Goal: Information Seeking & Learning: Find contact information

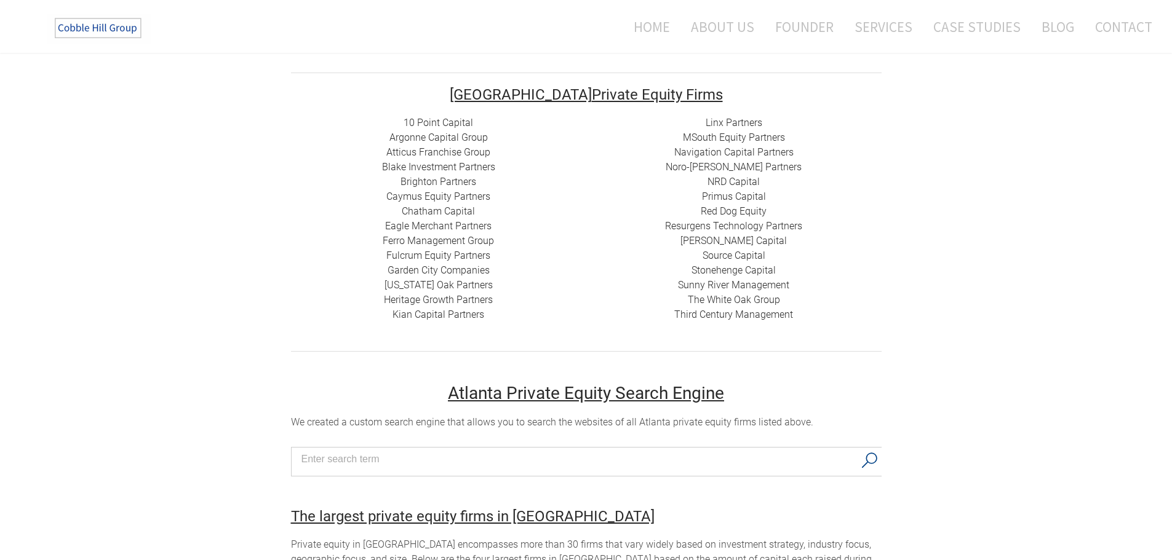
scroll to position [205, 0]
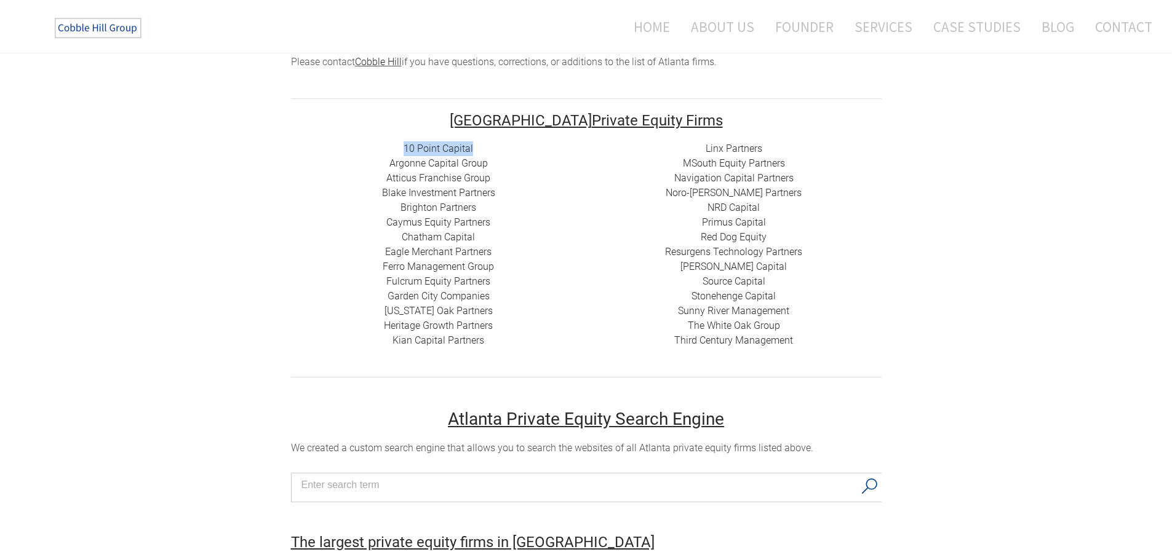
drag, startPoint x: 480, startPoint y: 151, endPoint x: 401, endPoint y: 155, distance: 78.8
click at [401, 155] on div "10 Point Capital Argonne Capital Group Atticus Franchise Group Blake Investment…" at bounding box center [438, 244] width 295 height 207
drag, startPoint x: 498, startPoint y: 162, endPoint x: 378, endPoint y: 162, distance: 120.5
click at [378, 162] on div "10 Point Capital Argonne Capital Group Atticus Franchise Group Blake Investment…" at bounding box center [438, 244] width 295 height 207
copy link "Argonne Capital Group"
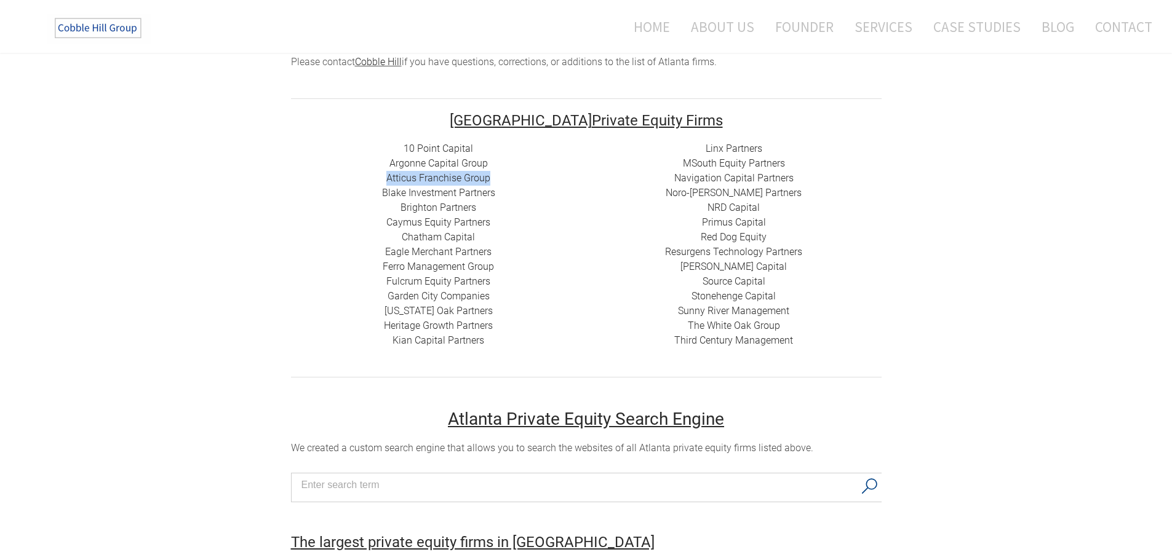
drag, startPoint x: 502, startPoint y: 178, endPoint x: 326, endPoint y: 184, distance: 176.6
click at [326, 184] on div "10 Point Capital Argonne Capital Group Atticus Franchise Group Blake Investment…" at bounding box center [438, 244] width 295 height 207
drag, startPoint x: 520, startPoint y: 192, endPoint x: 363, endPoint y: 197, distance: 157.5
click at [363, 197] on div "10 Point Capital Argonne Capital Group Atticus Franchise Group Blake Investment…" at bounding box center [438, 244] width 295 height 207
copy link "Blake Investment Partners"
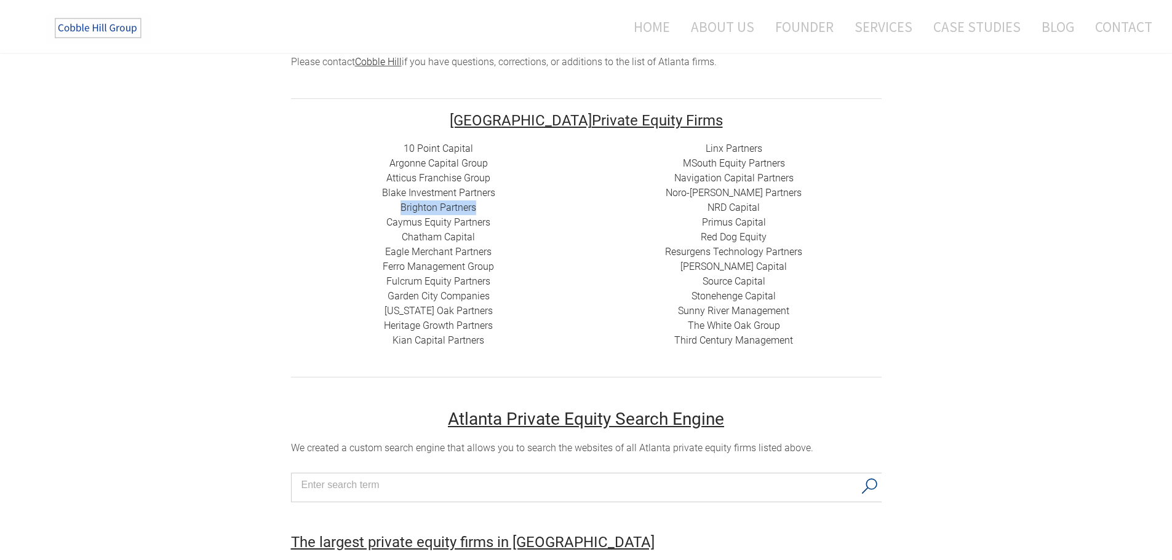
drag, startPoint x: 493, startPoint y: 207, endPoint x: 367, endPoint y: 210, distance: 126.7
click at [367, 210] on div "10 Point Capital Argonne Capital Group Atticus Franchise Group Blake Investment…" at bounding box center [438, 244] width 295 height 207
copy link "Brighton Partners"
click at [507, 226] on div "10 Point Capital Argonne Capital Group Atticus Franchise Group Blake Investment…" at bounding box center [438, 244] width 295 height 207
drag, startPoint x: 509, startPoint y: 222, endPoint x: 383, endPoint y: 219, distance: 125.5
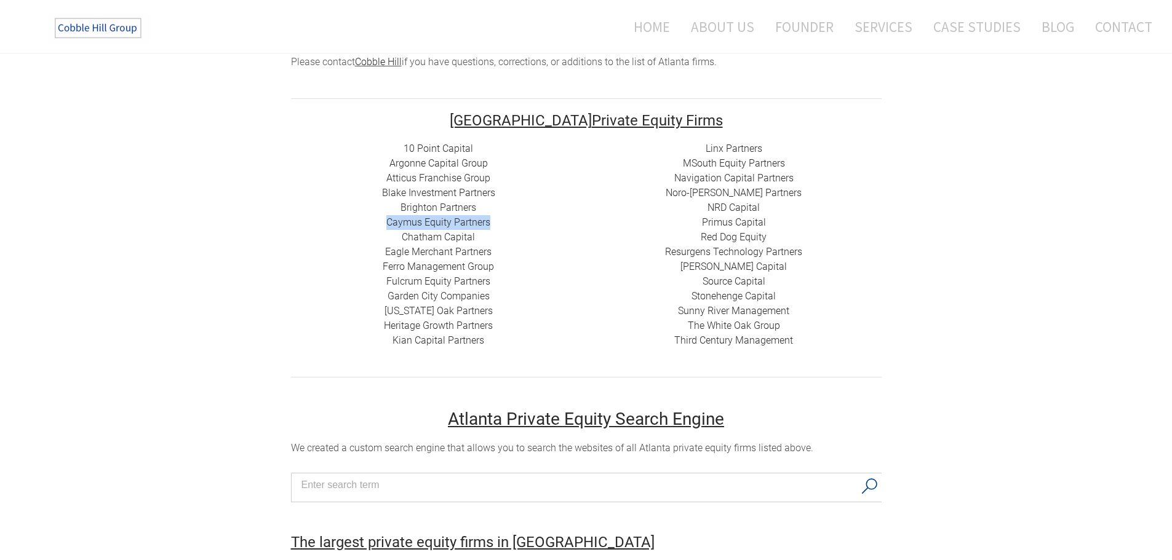
click at [383, 219] on div "10 Point Capital Argonne Capital Group Atticus Franchise Group Blake Investment…" at bounding box center [438, 244] width 295 height 207
copy link "Caymus Equity Partners"
drag, startPoint x: 504, startPoint y: 284, endPoint x: 387, endPoint y: 280, distance: 116.9
click at [387, 280] on div "10 Point Capital Argonne Capital Group Atticus Franchise Group Blake Investment…" at bounding box center [438, 244] width 295 height 207
click at [562, 303] on div "10 Point Capital Argonne Capital Group Atticus Franchise Group Blake Investment…" at bounding box center [438, 244] width 295 height 207
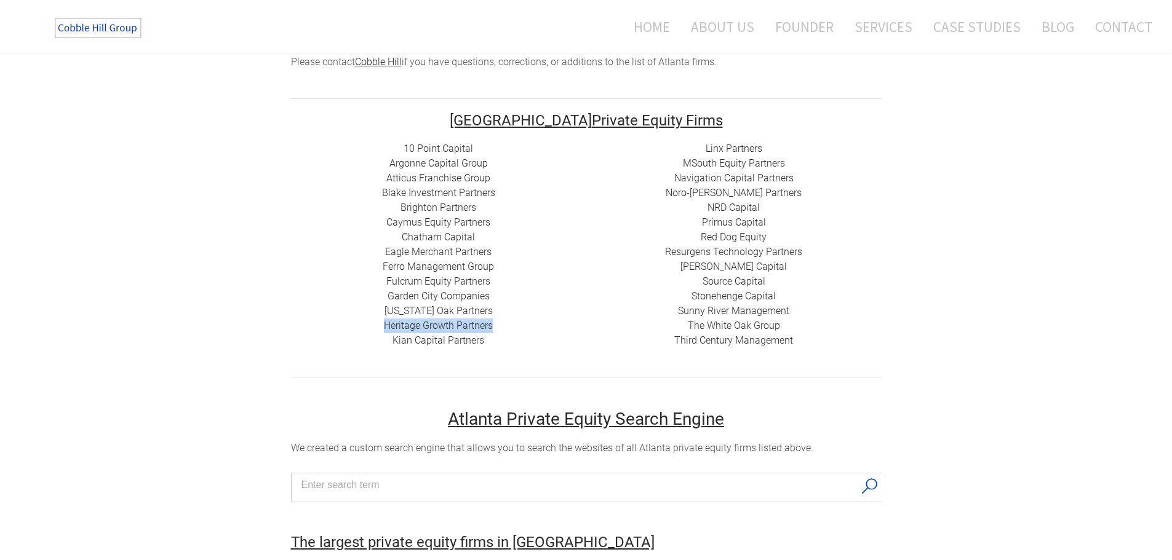
drag, startPoint x: 425, startPoint y: 328, endPoint x: 378, endPoint y: 324, distance: 46.9
click at [378, 324] on div "10 Point Capital Argonne Capital Group Atticus Franchise Group Blake Investment…" at bounding box center [438, 244] width 295 height 207
copy link "Heritage Growth Partners"
drag, startPoint x: 501, startPoint y: 336, endPoint x: 408, endPoint y: 320, distance: 94.2
click at [403, 323] on div "10 Point Capital Argonne Capital Group Atticus Franchise Group Blake Investment…" at bounding box center [438, 244] width 295 height 207
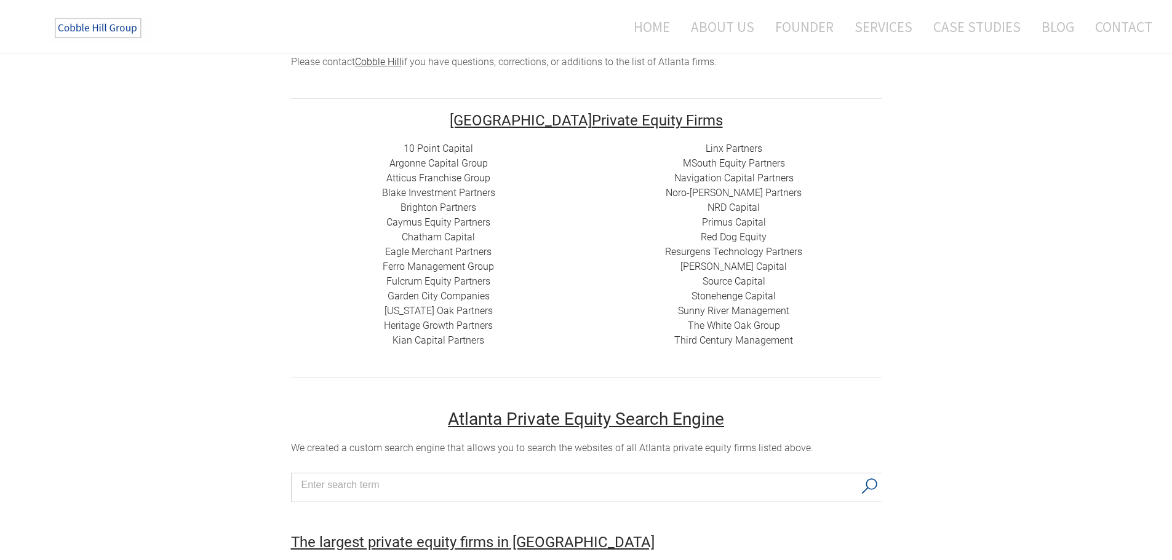
click at [819, 154] on div "Linx Partners MSouth Equity Partners ​ Navigation Capital Partners Noro-[PERSON…" at bounding box center [733, 244] width 295 height 207
drag, startPoint x: 773, startPoint y: 237, endPoint x: 688, endPoint y: 232, distance: 85.6
click at [688, 232] on div "Linx Partners MSouth Equity Partners ​ Navigation Capital Partners Noro-[PERSON…" at bounding box center [733, 244] width 295 height 207
copy div "​ Red Dog Equity"
drag, startPoint x: 787, startPoint y: 294, endPoint x: 691, endPoint y: 293, distance: 95.9
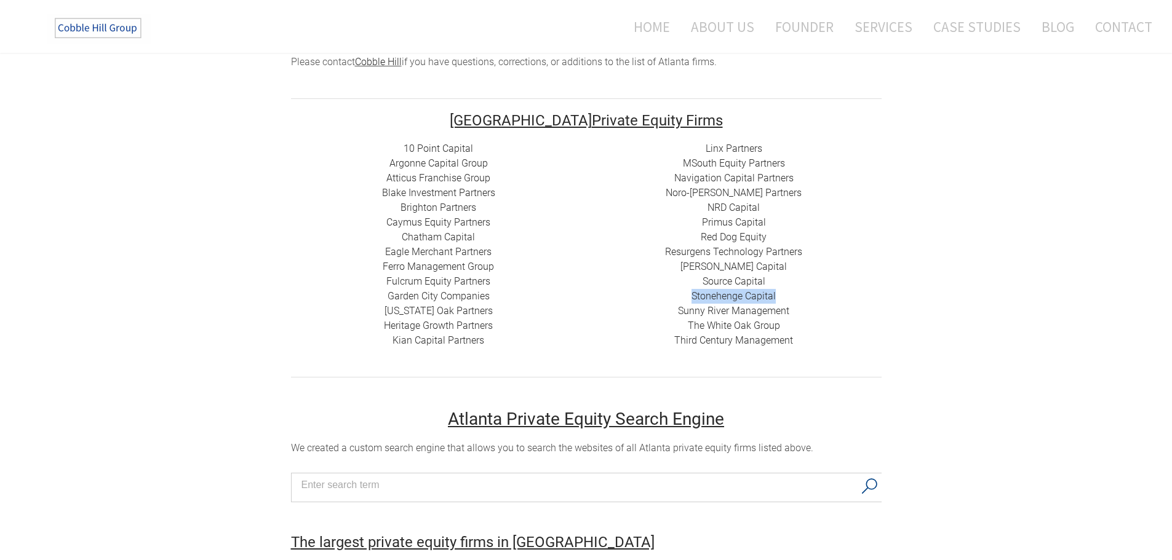
click at [691, 293] on div "Linx Partners MSouth Equity Partners ​ Navigation Capital Partners Noro-[PERSON…" at bounding box center [733, 244] width 295 height 207
click at [840, 347] on div "Linx Partners MSouth Equity Partners ​ Navigation Capital Partners Noro-[PERSON…" at bounding box center [733, 244] width 295 height 207
drag, startPoint x: 816, startPoint y: 327, endPoint x: 681, endPoint y: 325, distance: 134.1
click at [681, 325] on div "Linx Partners MSouth Equity Partners ​ Navigation Capital Partners Noro-[PERSON…" at bounding box center [733, 244] width 295 height 207
copy link "The White Oak Group"
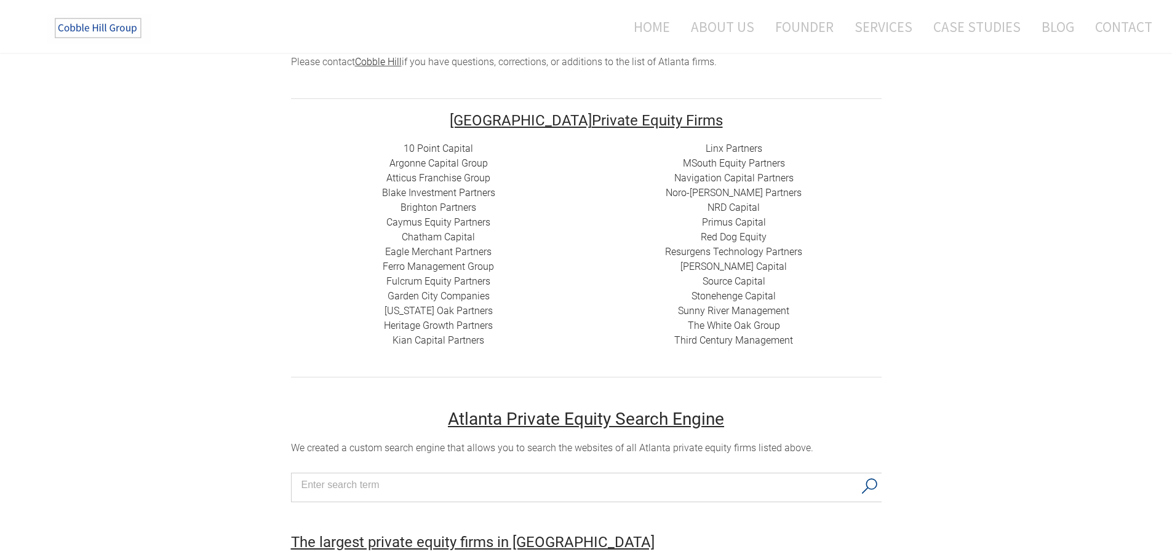
click at [700, 334] on div "Linx Partners MSouth Equity Partners ​ Navigation Capital Partners Noro-[PERSON…" at bounding box center [733, 244] width 295 height 207
click at [696, 342] on link "Third Century Management" at bounding box center [733, 341] width 119 height 12
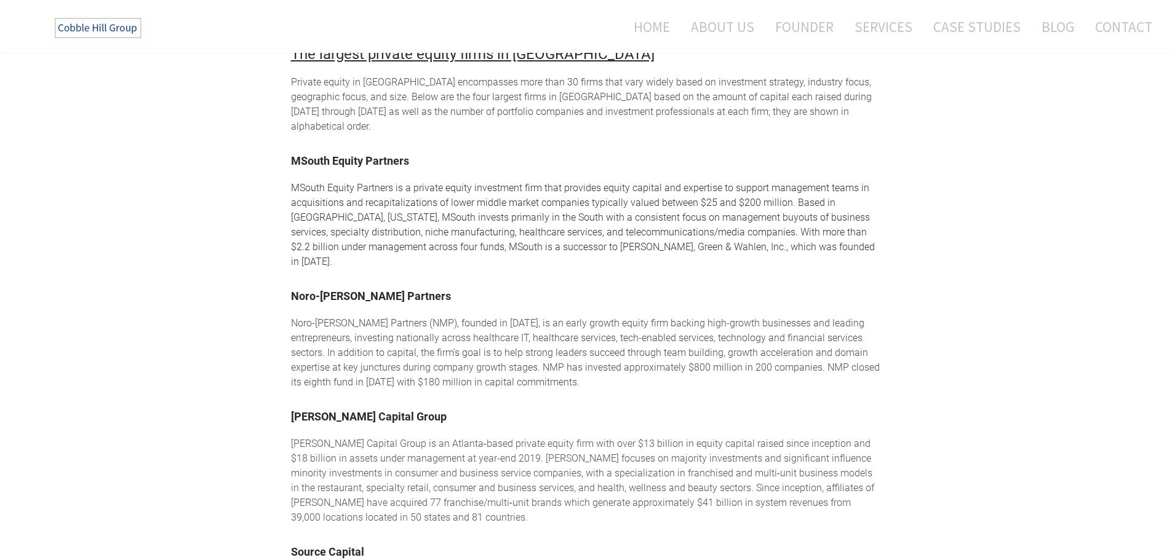
scroll to position [615, 0]
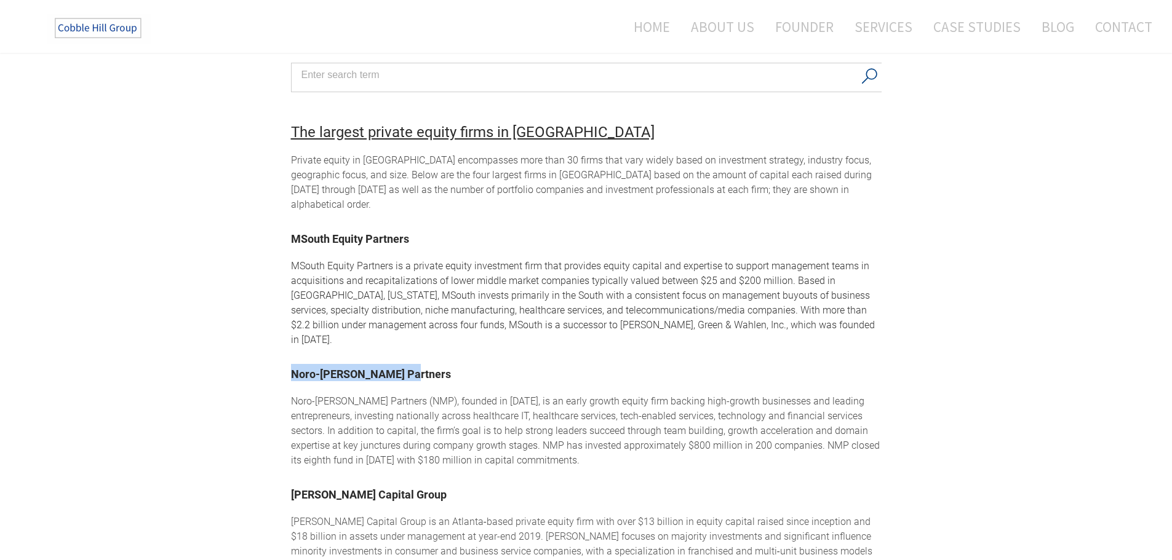
drag, startPoint x: 371, startPoint y: 352, endPoint x: 286, endPoint y: 351, distance: 84.9
click at [286, 351] on div "Atlanta Private Equity Firms Private equity firms in [GEOGRAPHIC_DATA] The Cobb…" at bounding box center [586, 171] width 1172 height 1421
copy font "Noro-[PERSON_NAME] Partners"
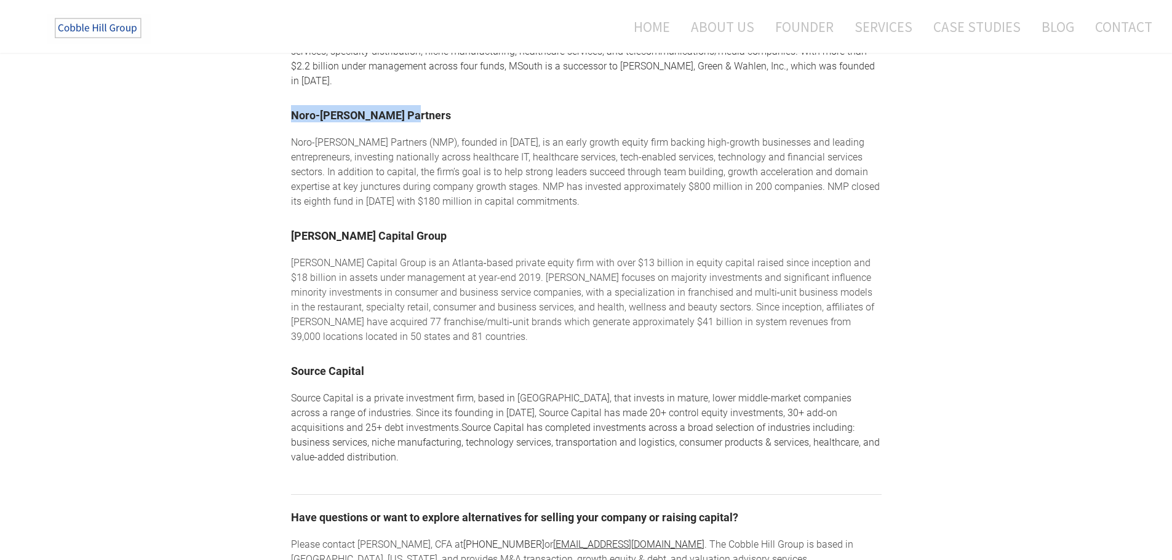
scroll to position [1025, 0]
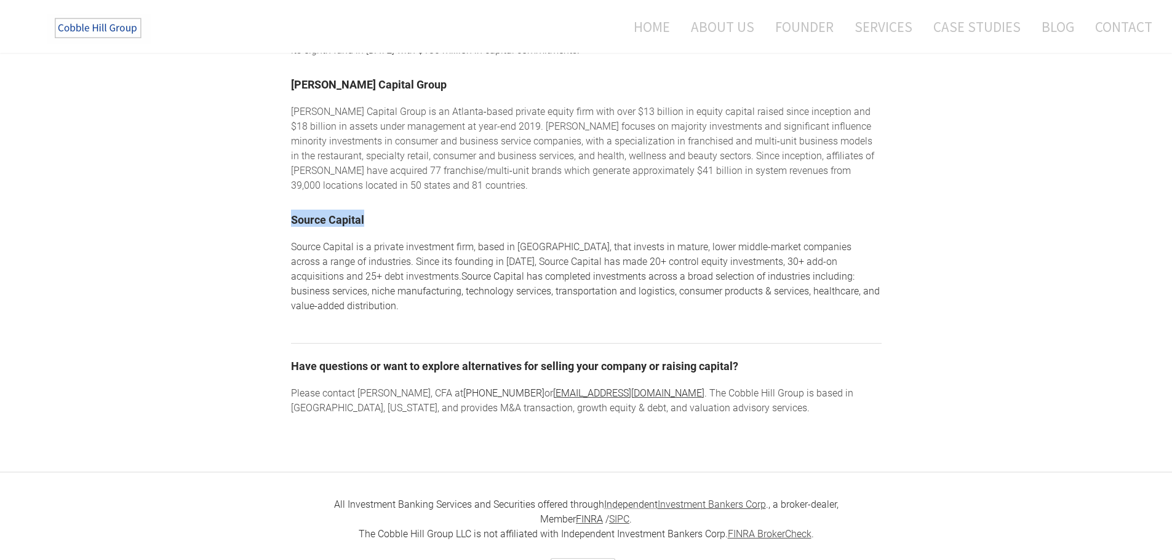
drag, startPoint x: 381, startPoint y: 205, endPoint x: 271, endPoint y: 205, distance: 110.1
copy link "Source Capital"
